Goal: Transaction & Acquisition: Purchase product/service

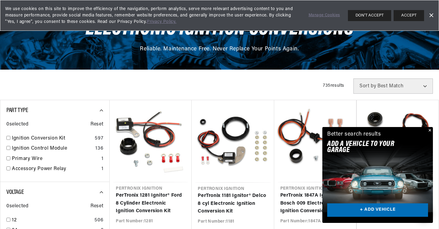
scroll to position [0, 228]
click at [367, 208] on link "+ ADD VEHICLE" at bounding box center [378, 210] width 101 height 14
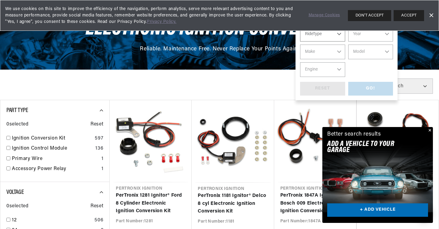
scroll to position [0, 0]
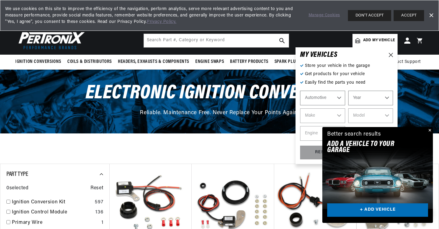
click at [430, 130] on button "Close" at bounding box center [429, 130] width 7 height 7
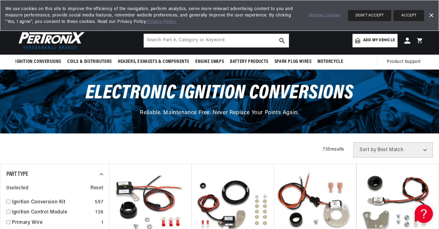
click at [377, 38] on span "Add my vehicle" at bounding box center [380, 41] width 32 height 6
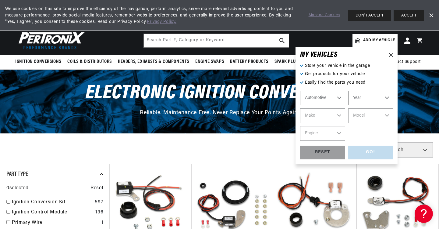
select select "1966"
select select "MG"
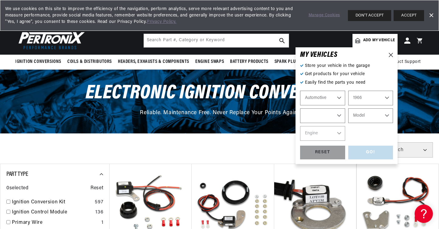
select select "MG"
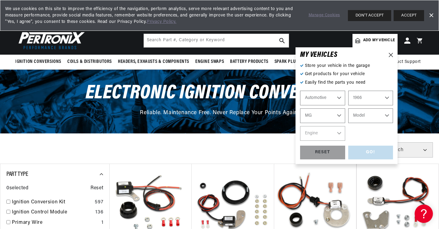
select select "Midget"
select select "1.3L"
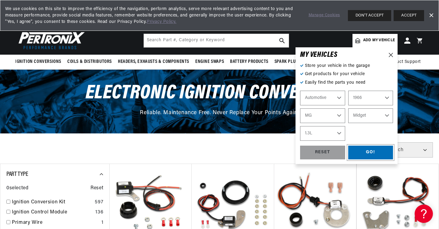
click at [371, 153] on div "GO!" at bounding box center [371, 152] width 45 height 14
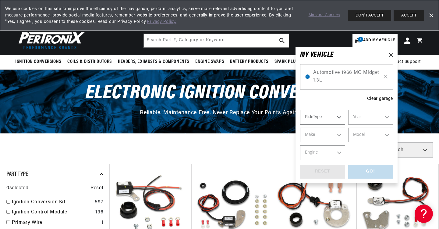
scroll to position [0, 228]
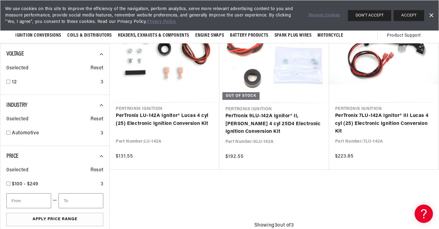
scroll to position [120, 0]
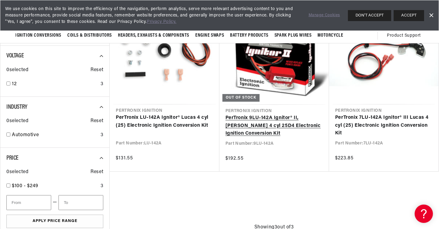
click at [263, 124] on link "PerTronix 9LU-142A Ignitor® II, Lucas 4 cyl 25D4 Electronic Ignition Conversion…" at bounding box center [275, 125] width 98 height 23
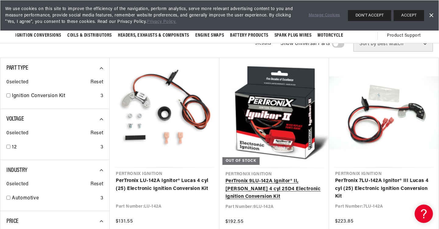
scroll to position [57, 0]
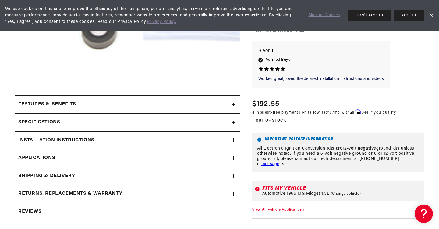
scroll to position [210, 0]
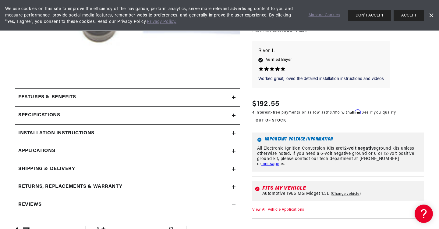
click at [234, 95] on icon at bounding box center [234, 97] width 4 height 4
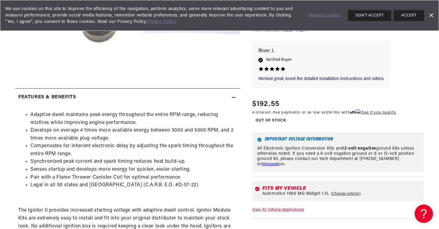
scroll to position [0, 228]
click at [234, 95] on icon at bounding box center [234, 97] width 4 height 4
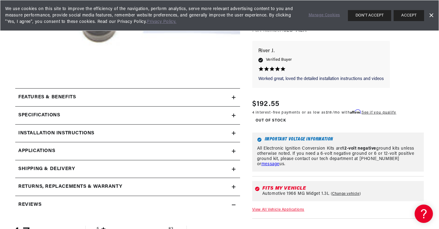
click at [235, 115] on icon at bounding box center [234, 115] width 4 height 0
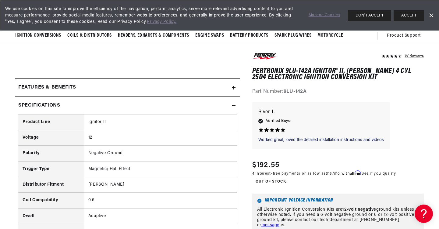
scroll to position [220, 0]
click at [235, 106] on icon at bounding box center [234, 106] width 4 height 0
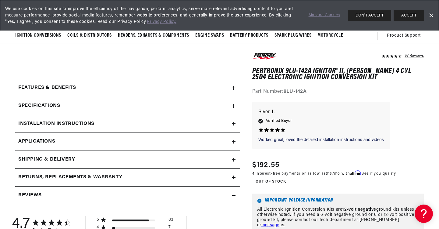
click at [234, 123] on icon at bounding box center [234, 124] width 0 height 4
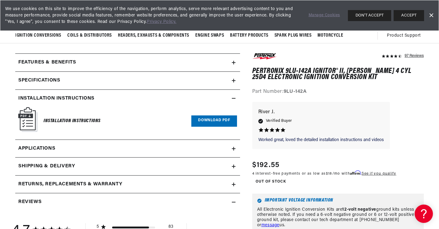
scroll to position [239, 0]
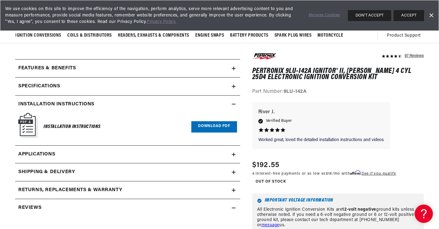
click at [234, 103] on icon at bounding box center [234, 104] width 4 height 4
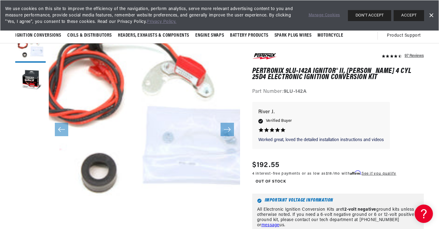
scroll to position [56, 0]
